Goal: Information Seeking & Learning: Learn about a topic

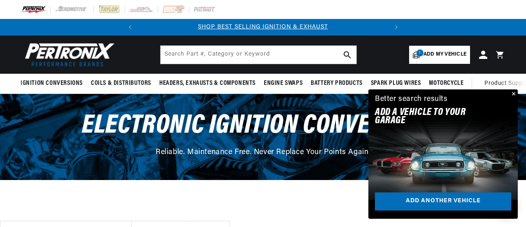
click at [513, 93] on button "Close" at bounding box center [513, 94] width 10 height 10
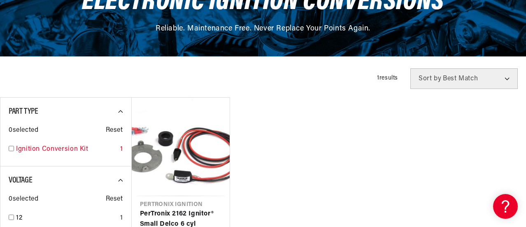
scroll to position [0, 250]
click at [11, 149] on input "checkbox" at bounding box center [11, 148] width 5 height 5
checkbox input "true"
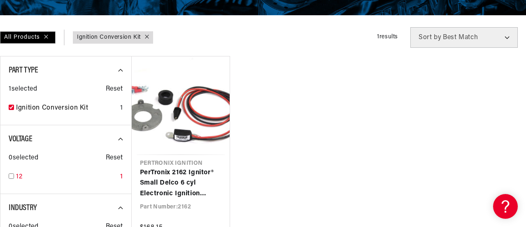
click at [28, 174] on link "12" at bounding box center [66, 177] width 101 height 11
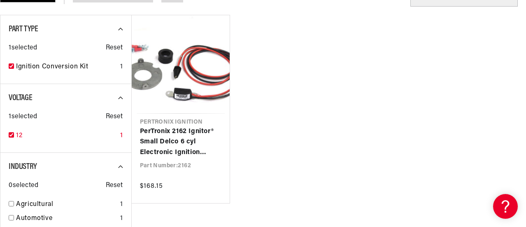
scroll to position [0, 250]
click at [23, 134] on link "12" at bounding box center [66, 136] width 101 height 11
checkbox input "false"
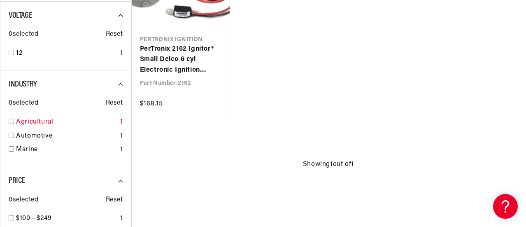
click at [9, 122] on input "checkbox" at bounding box center [11, 121] width 5 height 5
checkbox input "true"
click at [16, 52] on link "12" at bounding box center [66, 53] width 101 height 11
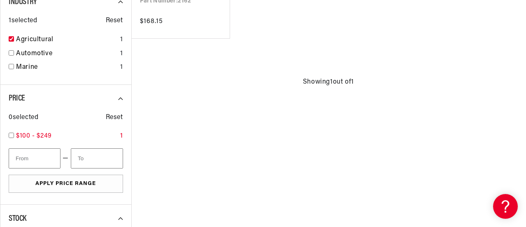
scroll to position [0, 250]
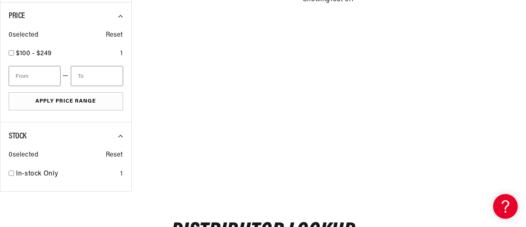
checkbox input "false"
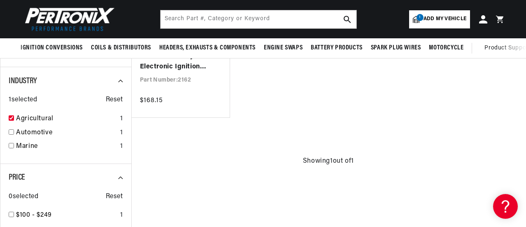
scroll to position [288, 0]
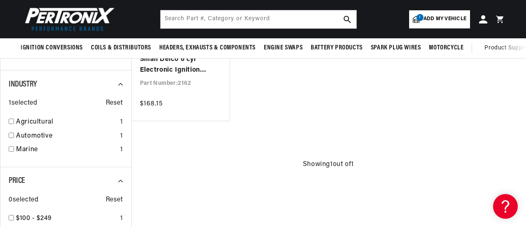
checkbox input "false"
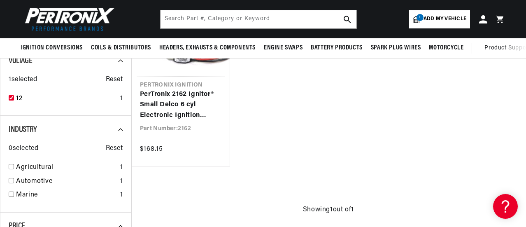
scroll to position [206, 0]
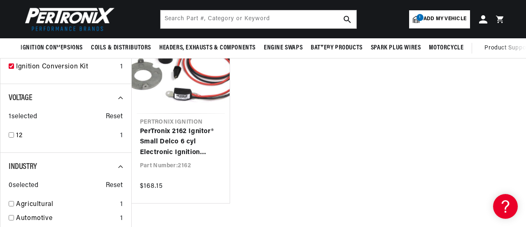
checkbox input "false"
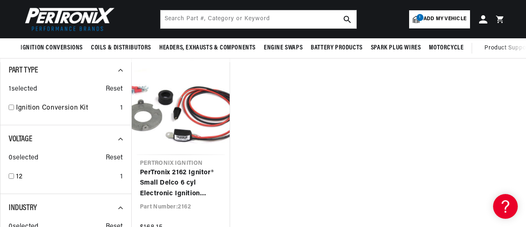
checkbox input "false"
